Goal: Information Seeking & Learning: Learn about a topic

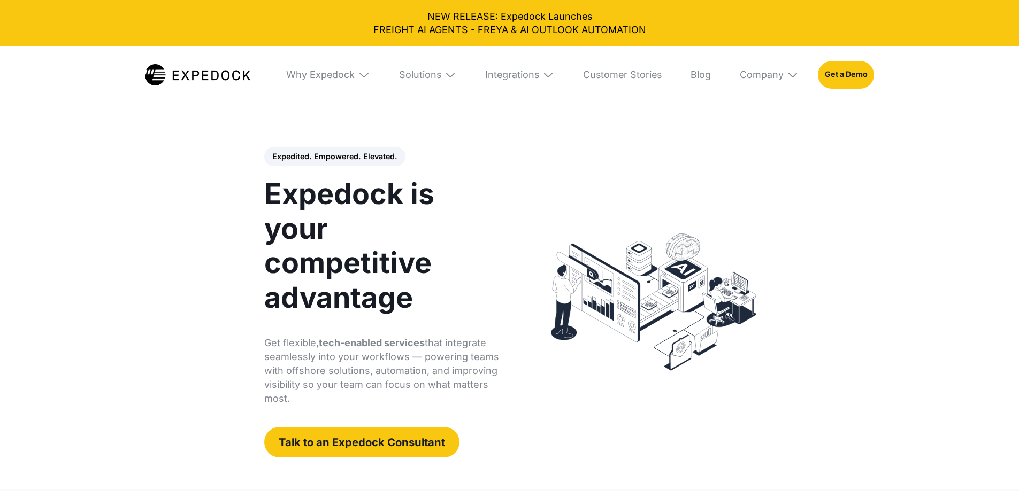
select select
click at [446, 75] on div "Solutions" at bounding box center [427, 75] width 76 height 58
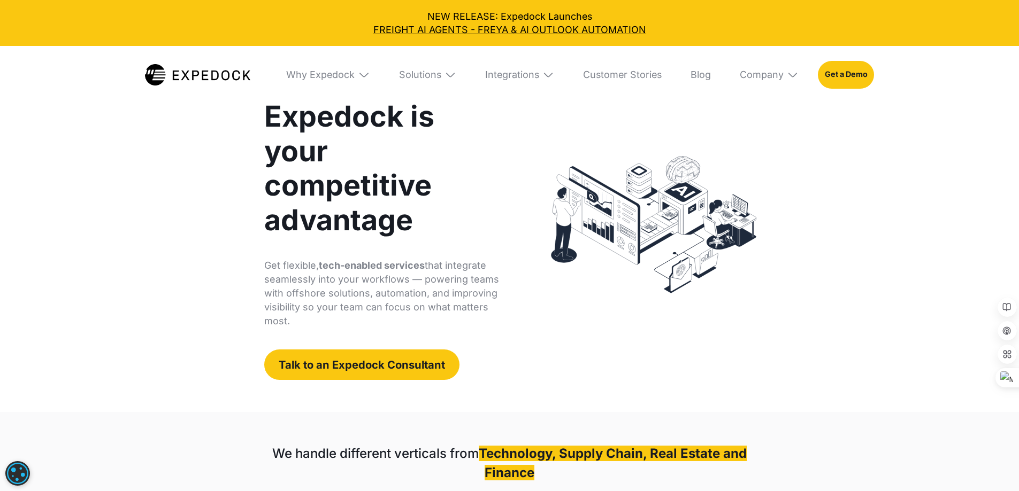
scroll to position [40, 0]
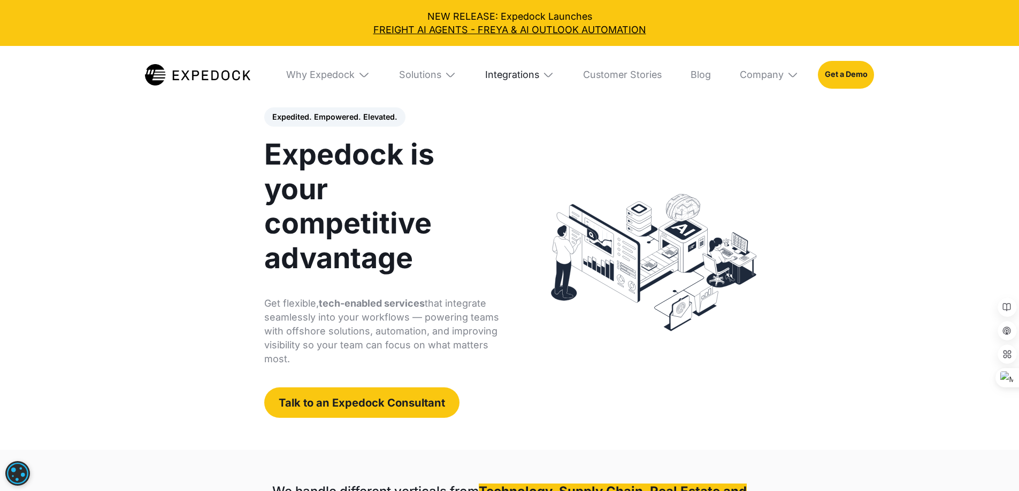
click at [531, 75] on div "Integrations" at bounding box center [512, 75] width 54 height 12
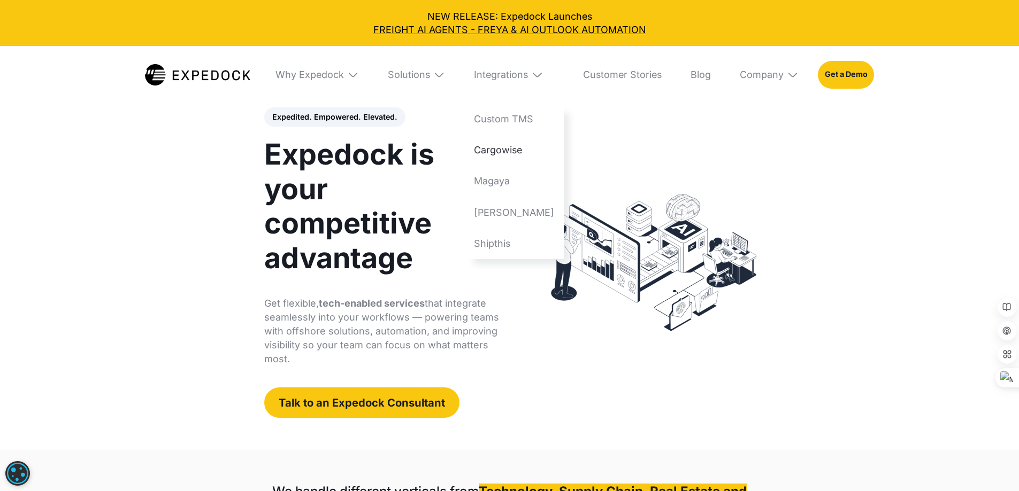
click at [538, 154] on link "Cargowise" at bounding box center [513, 150] width 99 height 31
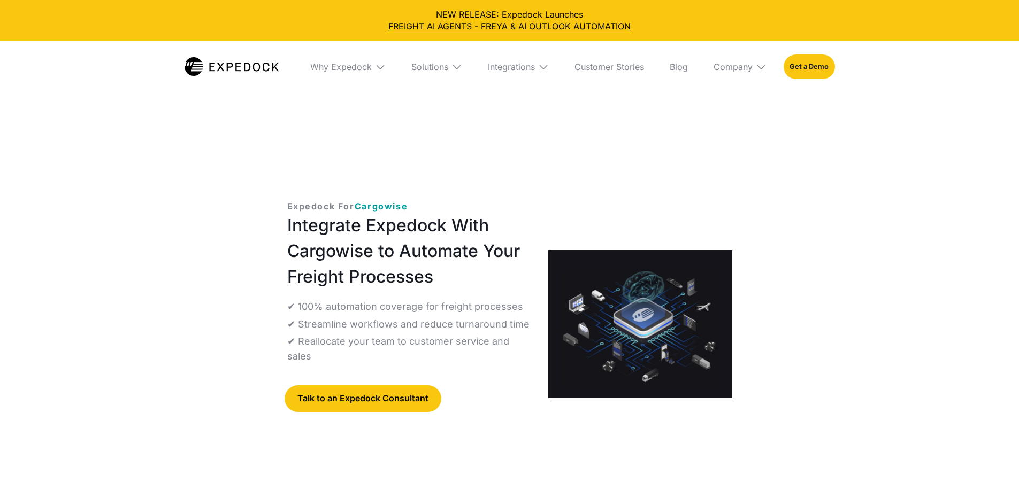
select select
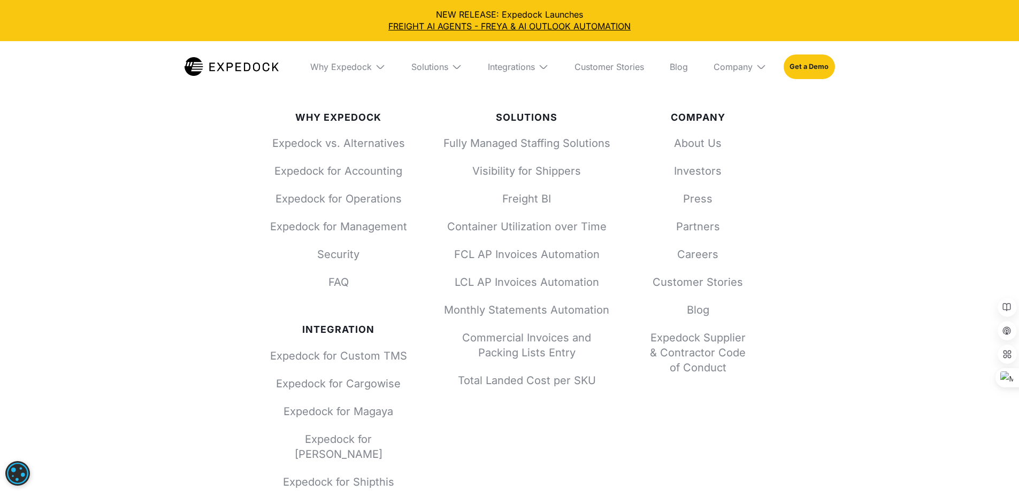
scroll to position [4492, 0]
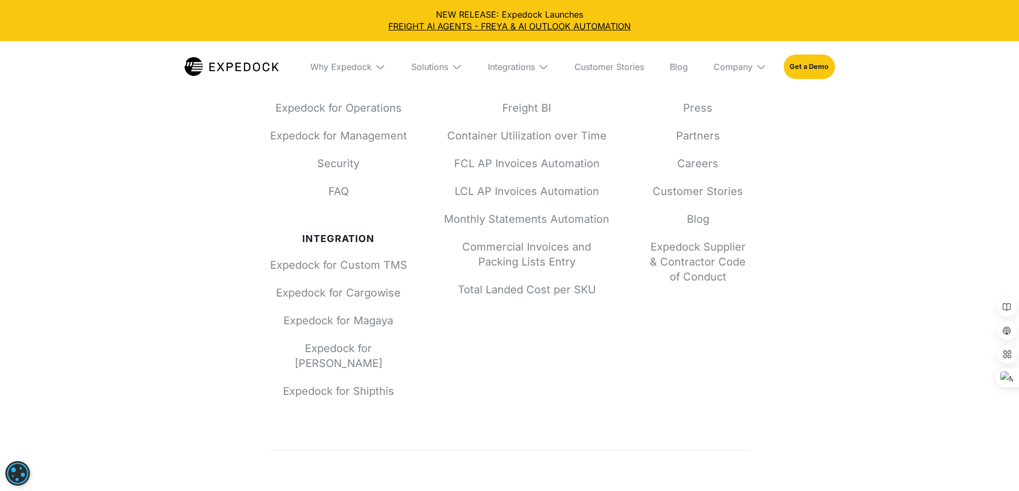
click at [381, 88] on link "Expedock for Accounting" at bounding box center [338, 80] width 137 height 15
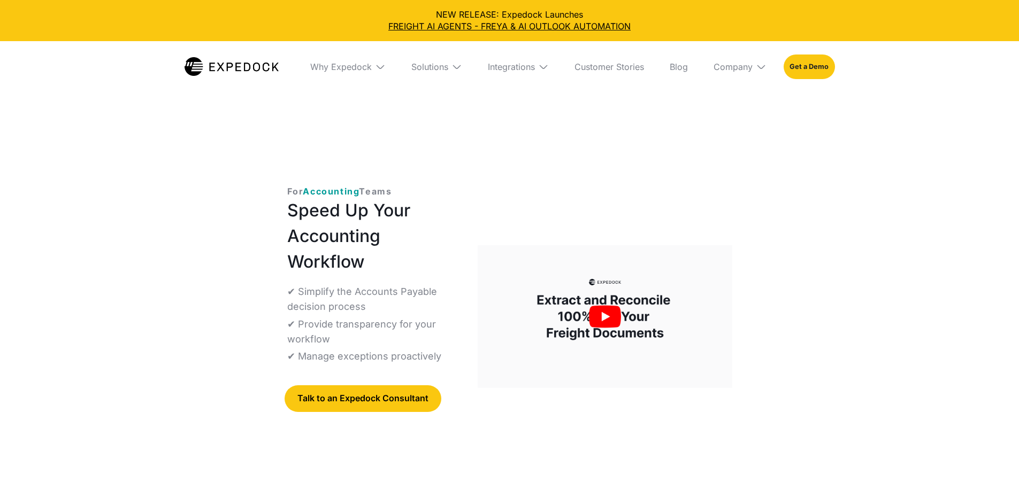
select select
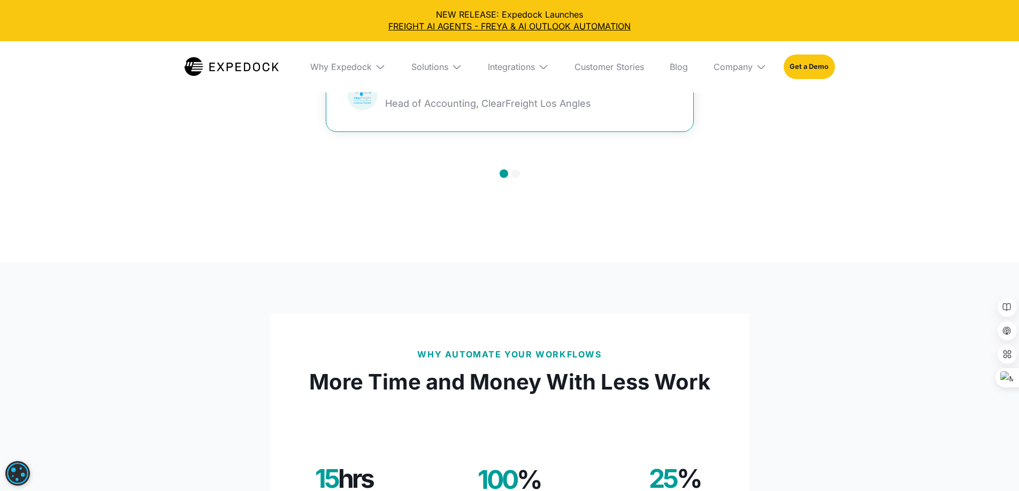
scroll to position [1176, 0]
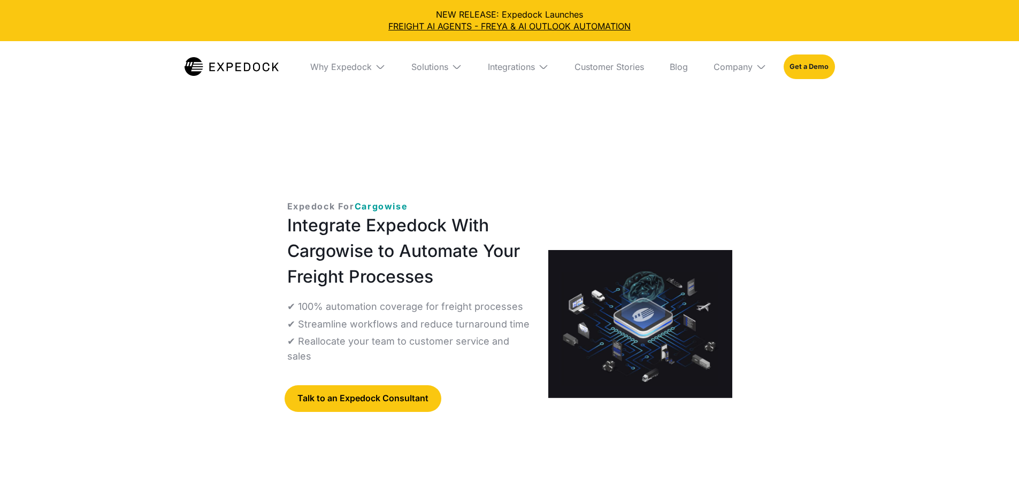
select select
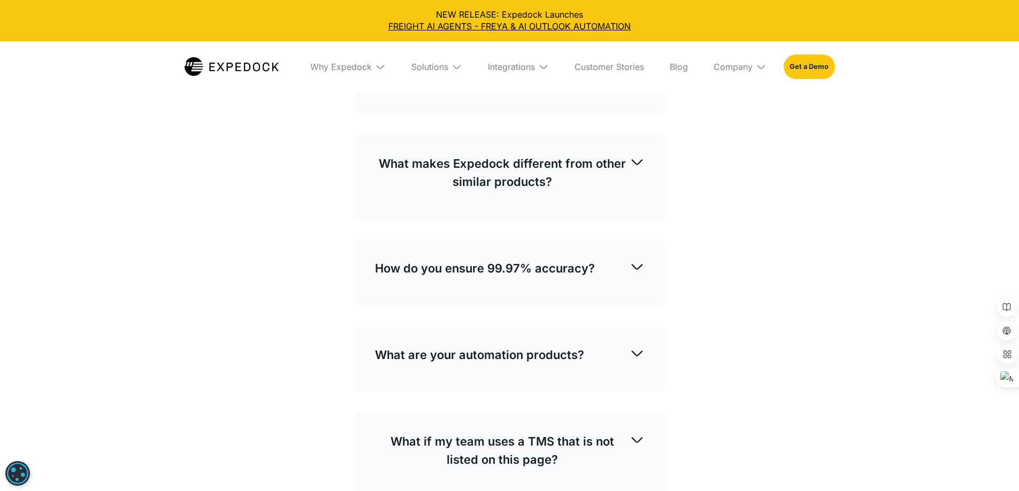
scroll to position [3155, 0]
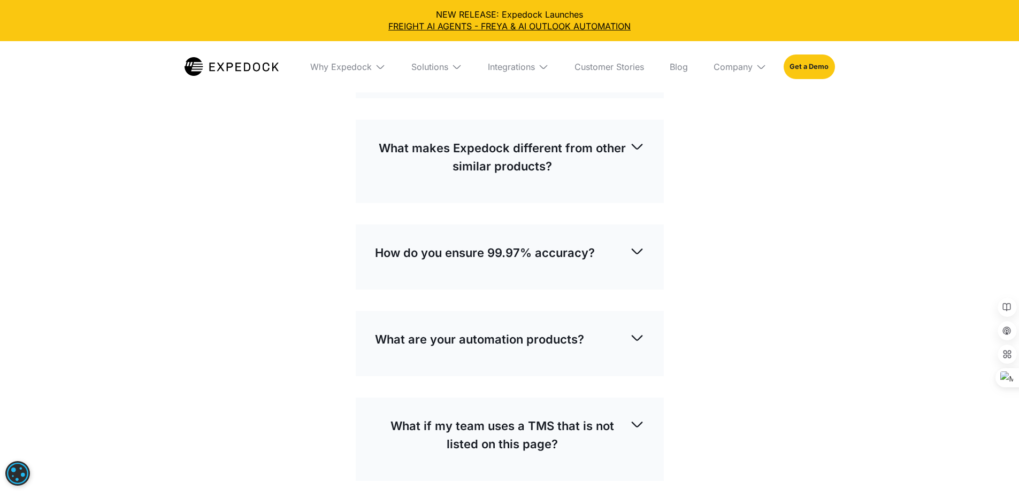
click at [645, 98] on div "How does Expedock work? Expedock AI can extract and reconcile any unstructured …" at bounding box center [510, 65] width 308 height 65
click at [625, 79] on div "How does Expedock work?" at bounding box center [509, 61] width 269 height 35
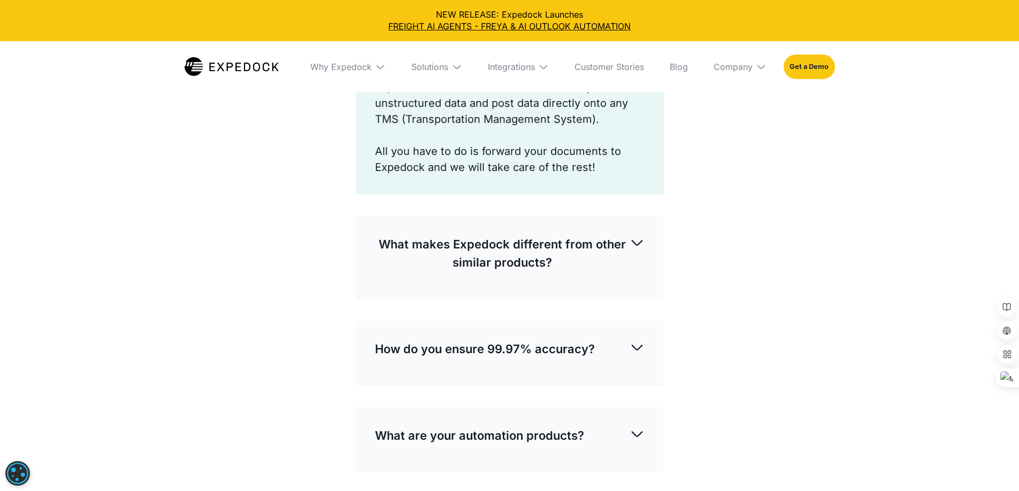
click at [549, 79] on div "How does Expedock work?" at bounding box center [509, 61] width 269 height 35
